Goal: Task Accomplishment & Management: Manage account settings

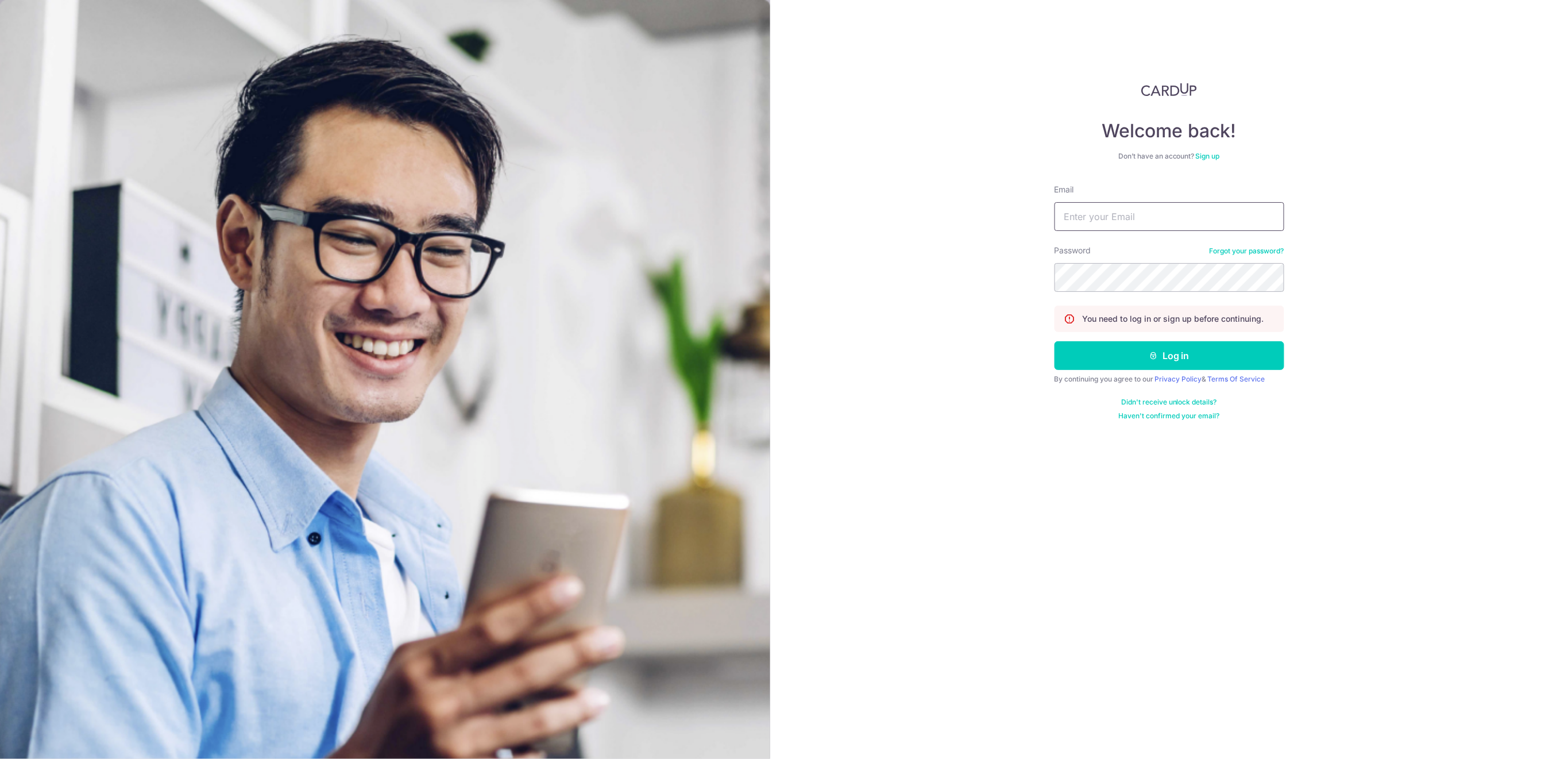
click at [1161, 214] on input "Email" at bounding box center [1170, 217] width 230 height 29
type input "[EMAIL_ADDRESS][DOMAIN_NAME]"
click at [1128, 355] on button "Log in" at bounding box center [1170, 356] width 230 height 29
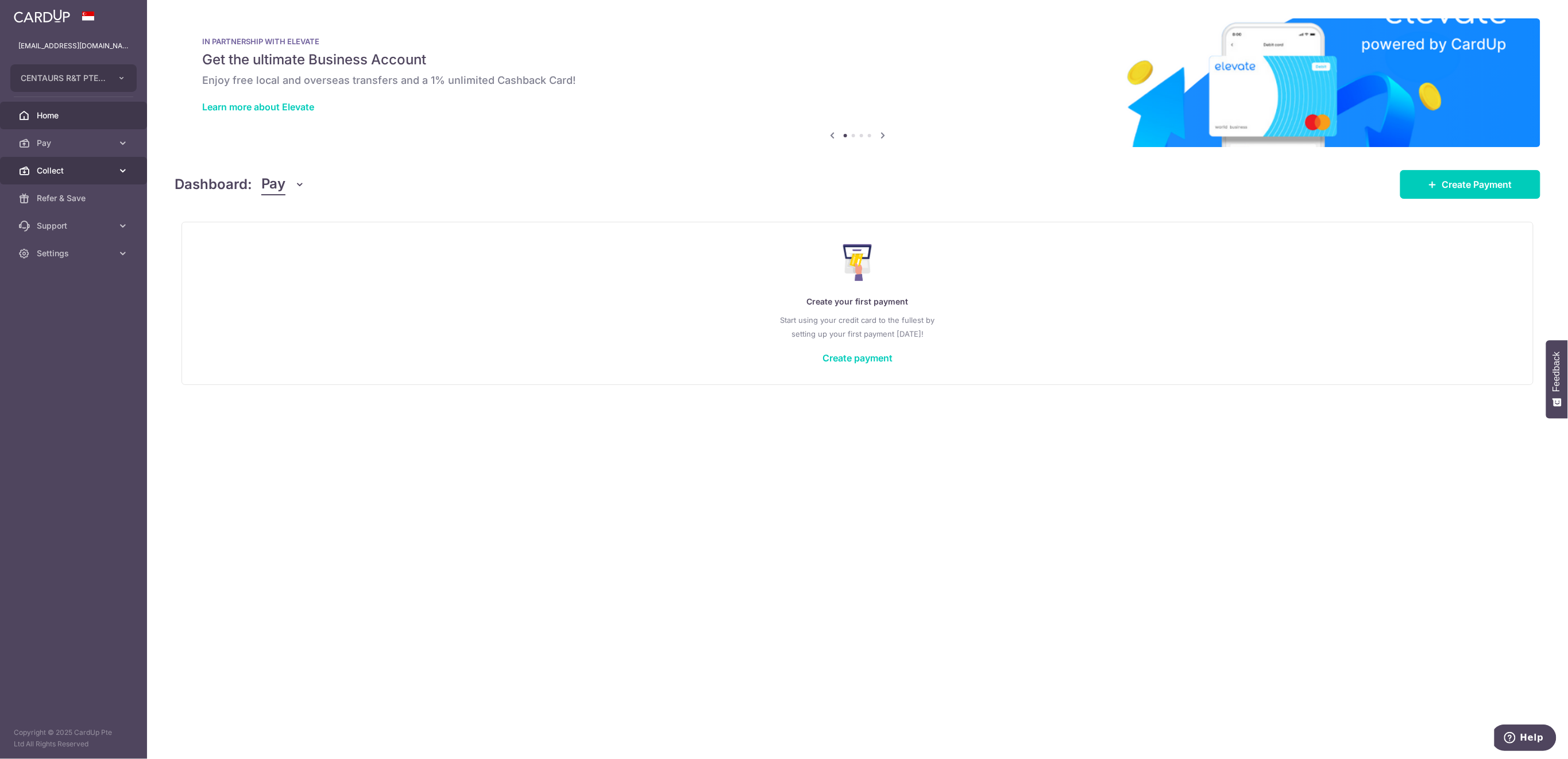
click at [81, 170] on span "Collect" at bounding box center [74, 171] width 76 height 12
click at [86, 257] on span "Payment Requests" at bounding box center [74, 254] width 76 height 12
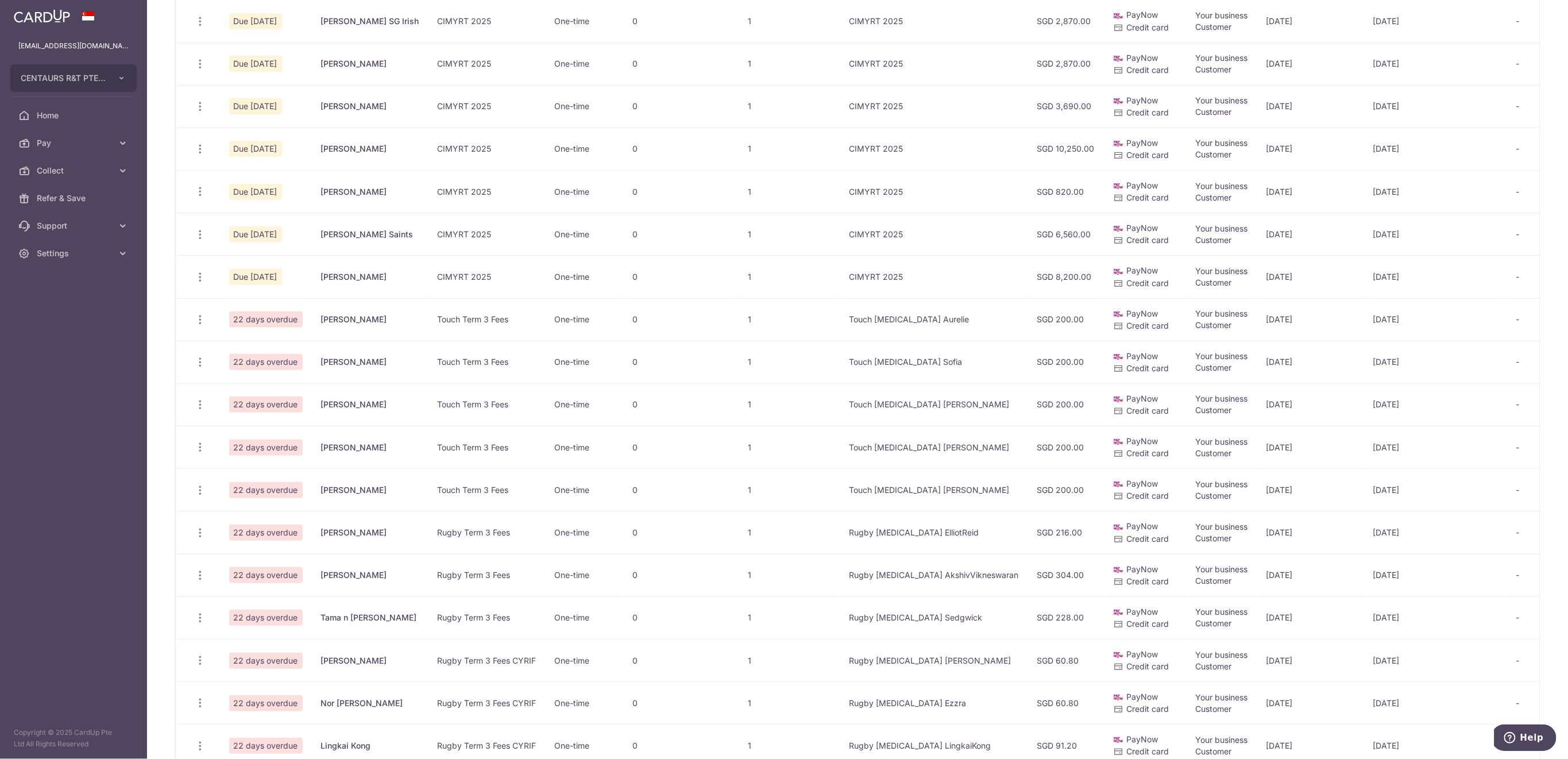
scroll to position [548, 0]
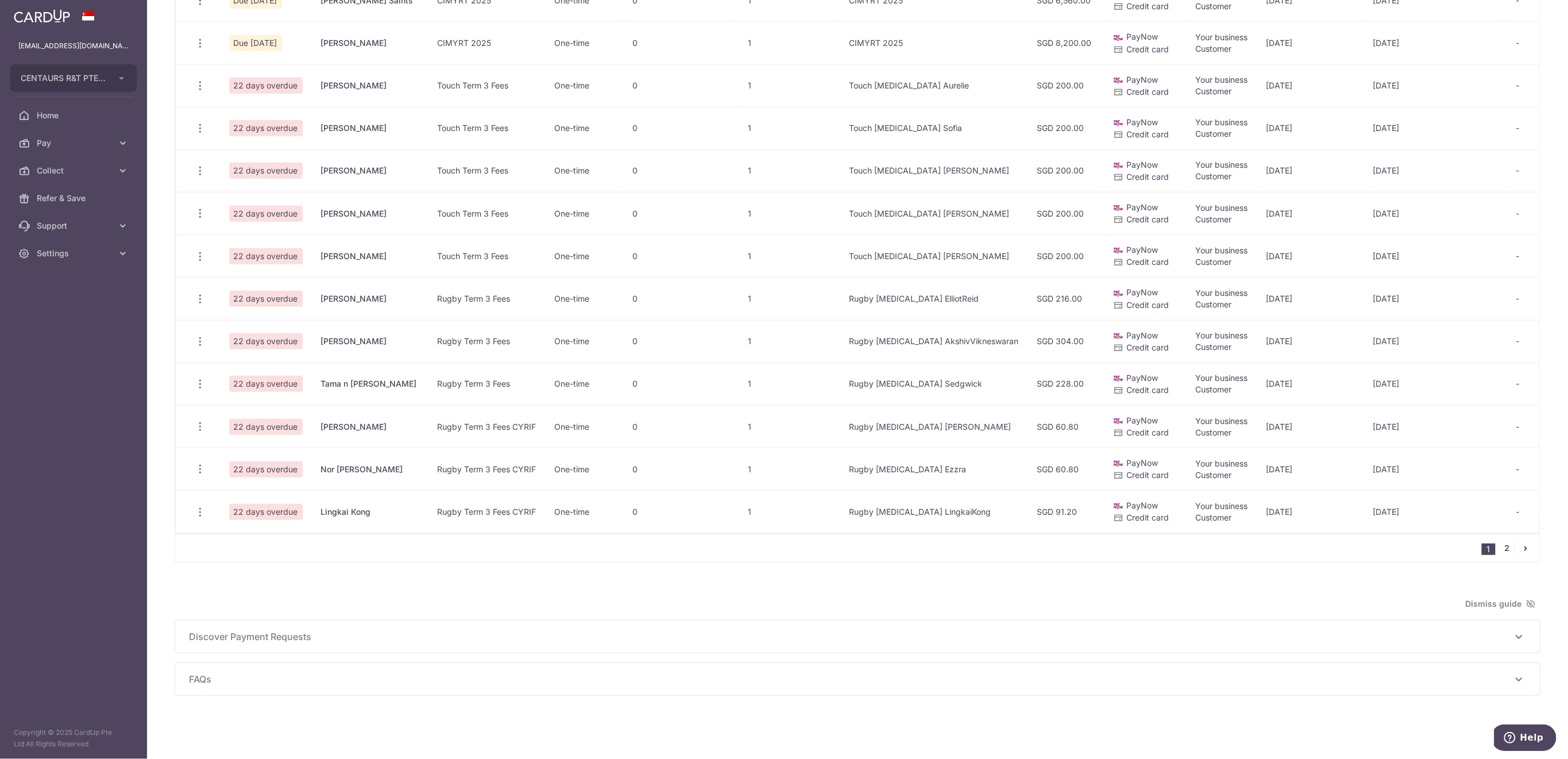
click at [1500, 548] on link "2" at bounding box center [1507, 548] width 14 height 14
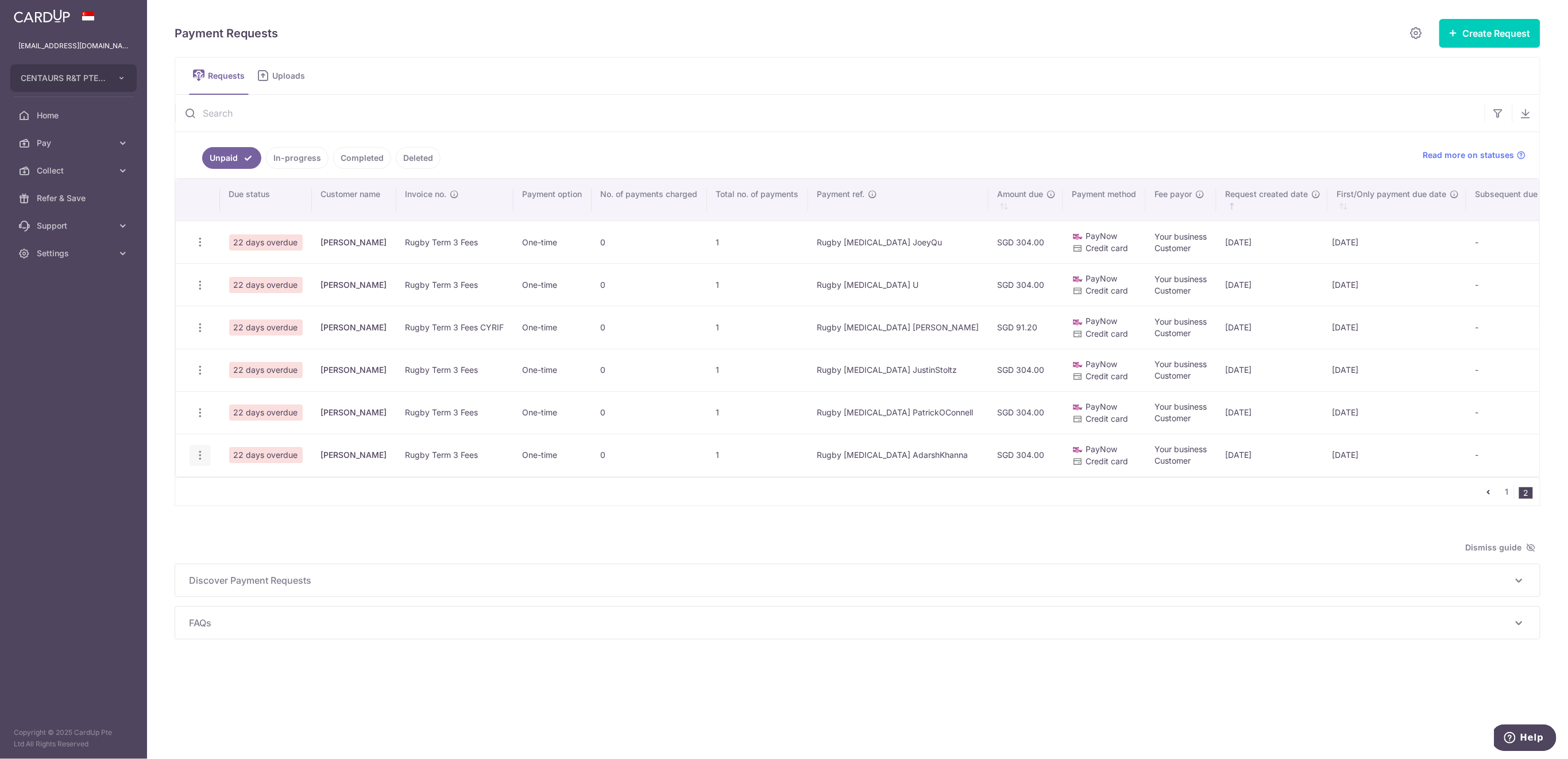
click at [203, 454] on icon "button" at bounding box center [200, 455] width 13 height 13
click at [251, 510] on span "Delete Request" at bounding box center [258, 515] width 72 height 14
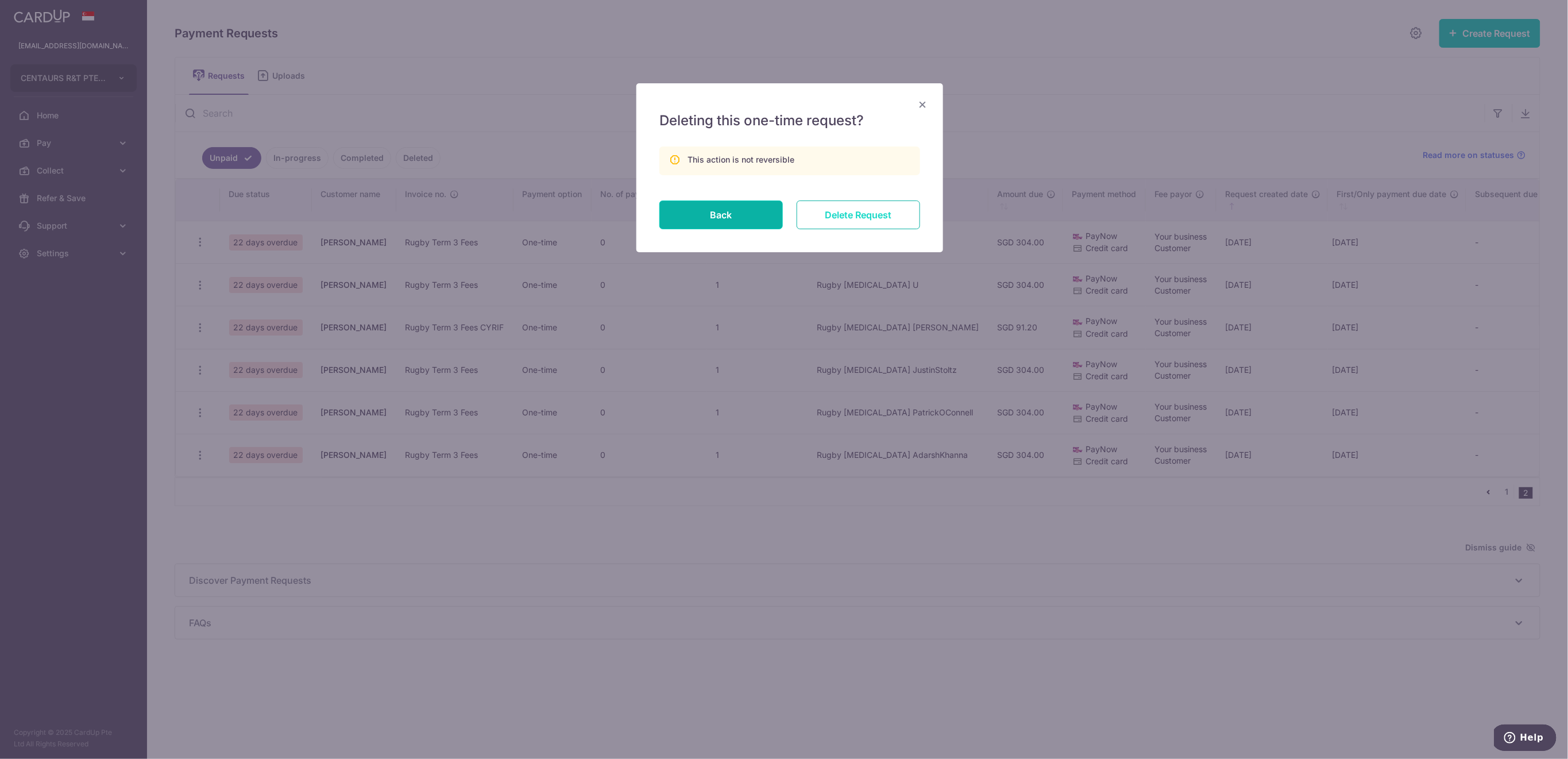
click at [889, 214] on input "Delete Request" at bounding box center [858, 215] width 123 height 29
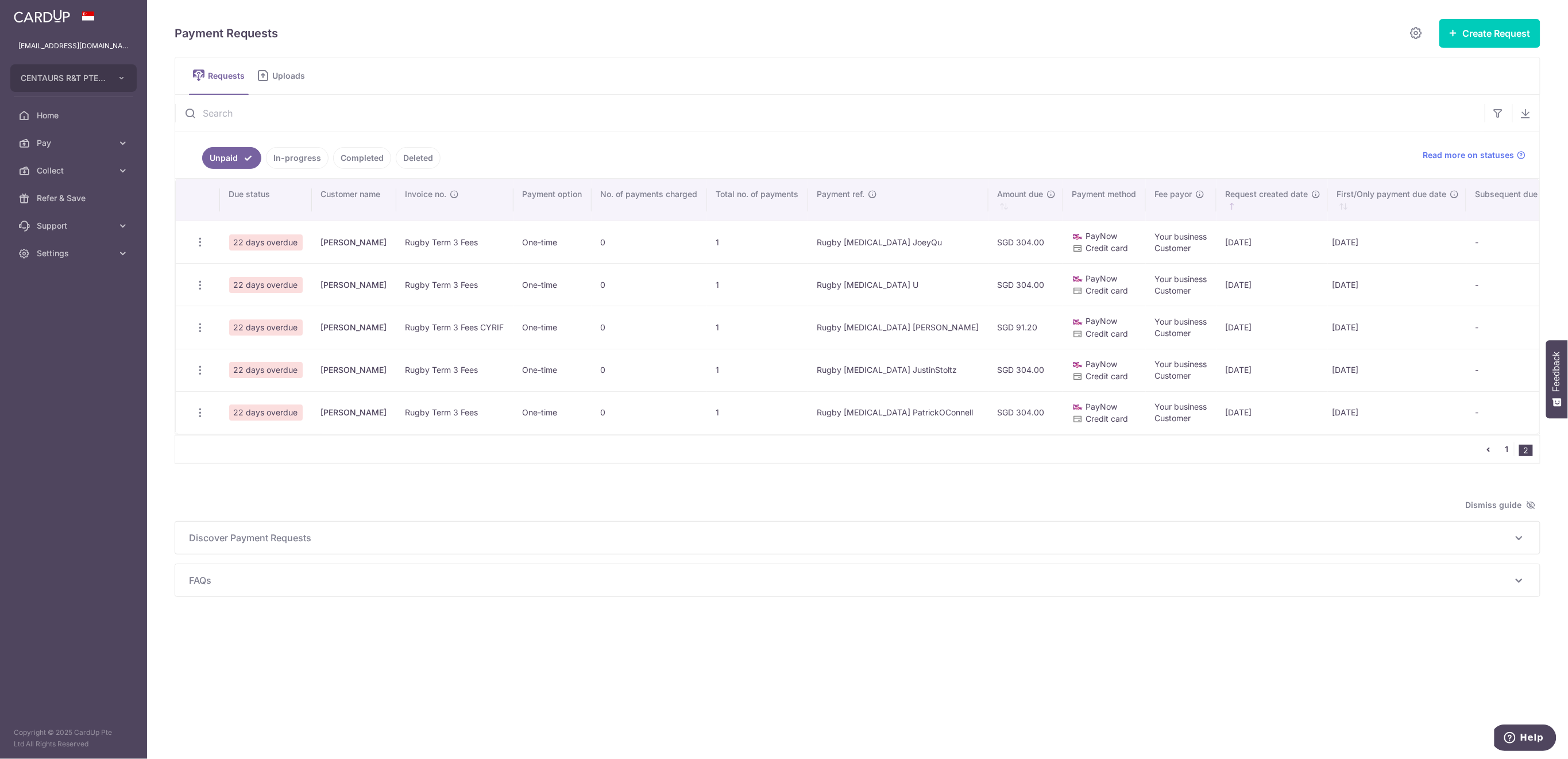
click at [1509, 456] on link "1" at bounding box center [1507, 449] width 14 height 14
click at [1505, 456] on link "1" at bounding box center [1507, 449] width 14 height 14
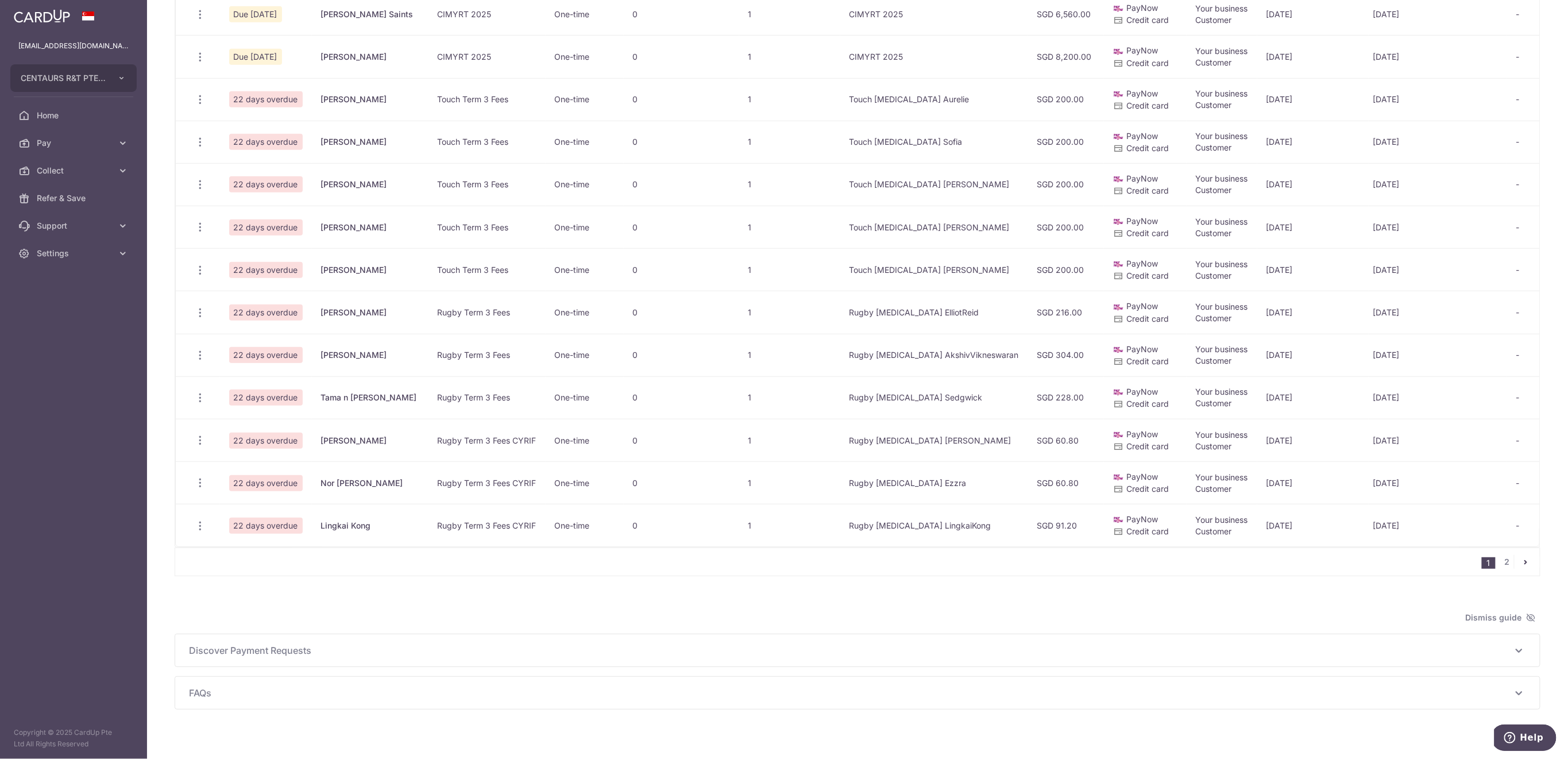
scroll to position [536, 0]
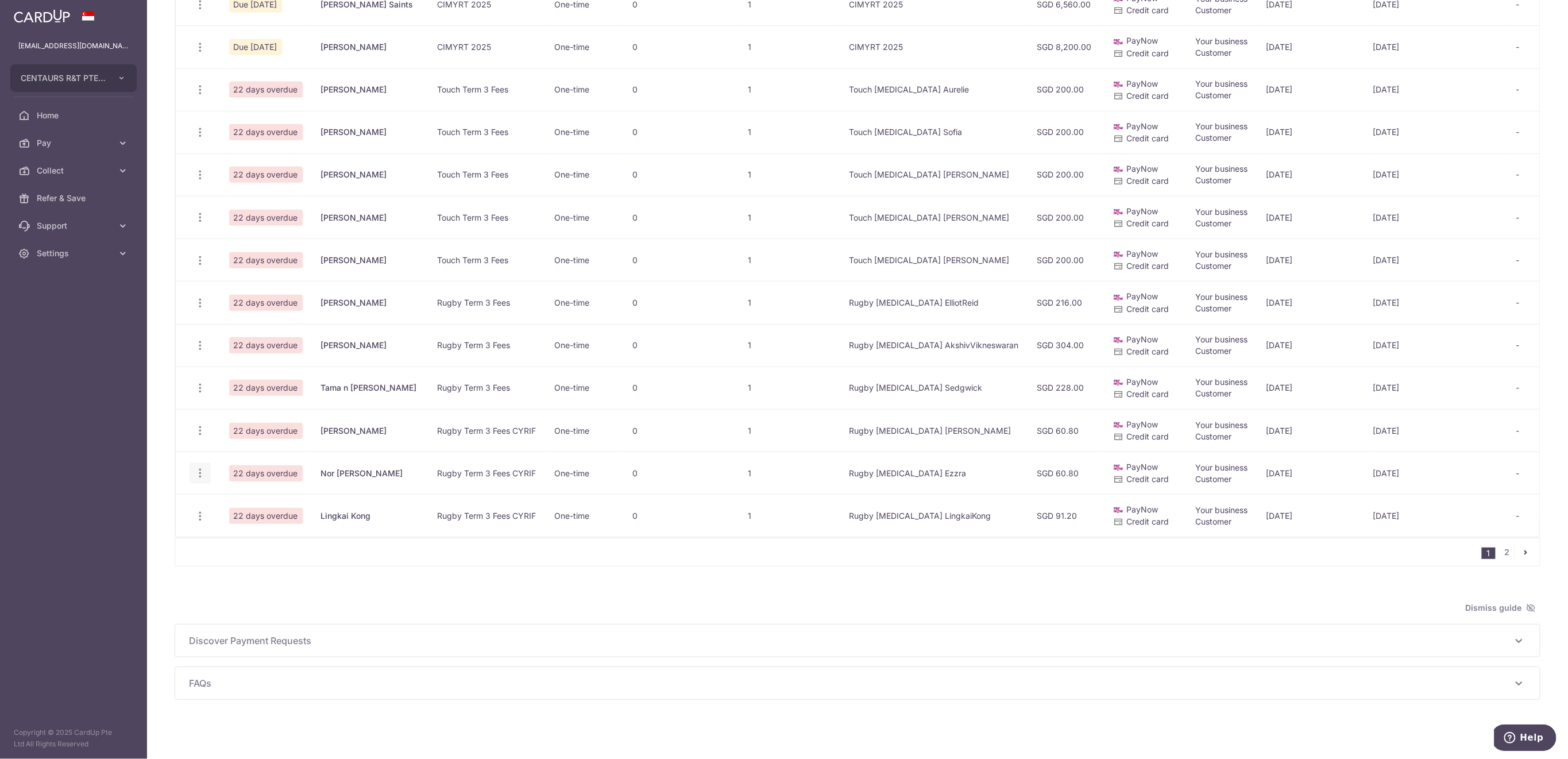
click at [203, 475] on icon "button" at bounding box center [200, 473] width 13 height 13
click at [230, 529] on span "Delete Request" at bounding box center [258, 532] width 72 height 14
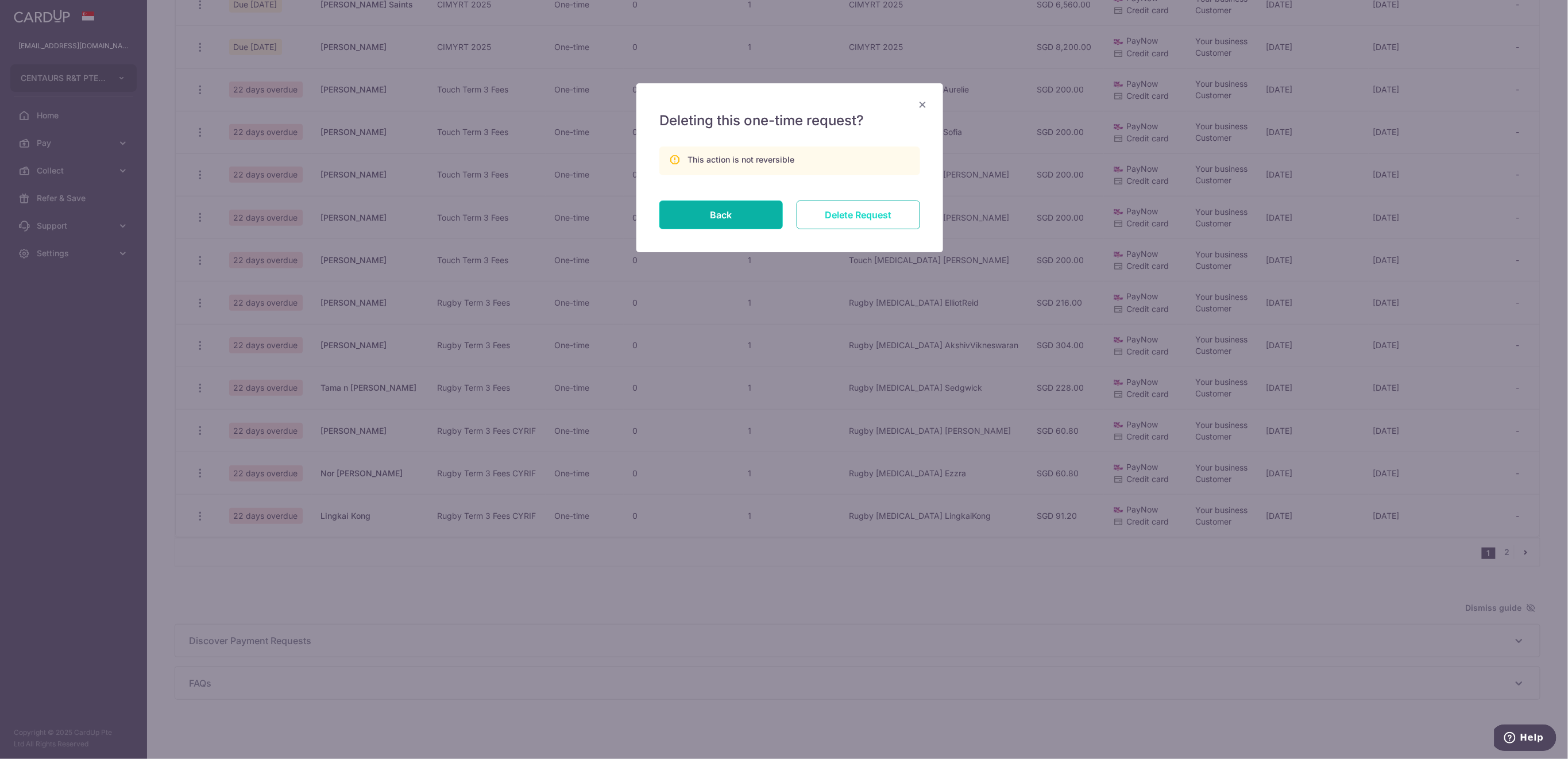
click at [879, 214] on input "Delete Request" at bounding box center [858, 215] width 123 height 29
